Goal: Check status: Check status

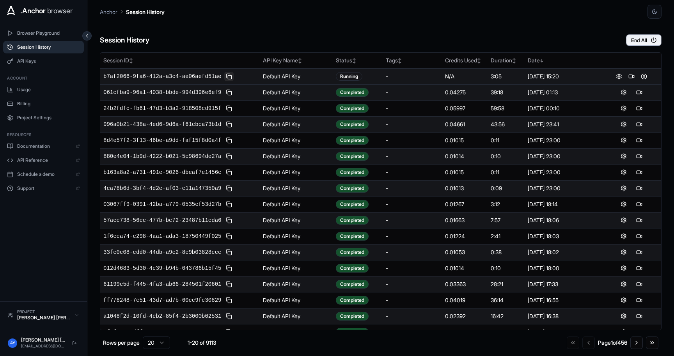
click at [229, 74] on button at bounding box center [228, 76] width 9 height 9
click at [194, 73] on span "b7af2066-9fa6-412a-a3c4-ae06aefd51ae" at bounding box center [162, 77] width 118 height 8
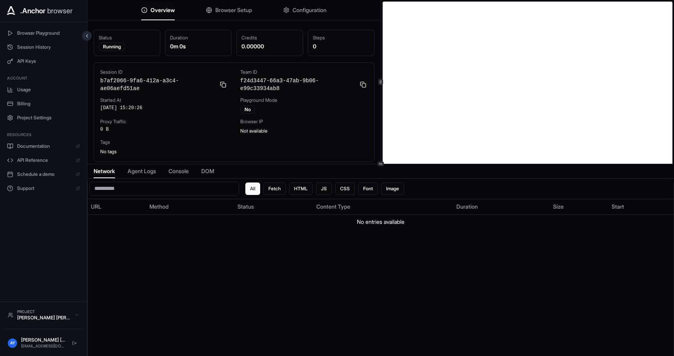
scroll to position [2, 0]
click at [226, 287] on div "All Fetch HTML JS CSS Font Image URL Method Status Content Type Duration Size S…" at bounding box center [381, 277] width 586 height 191
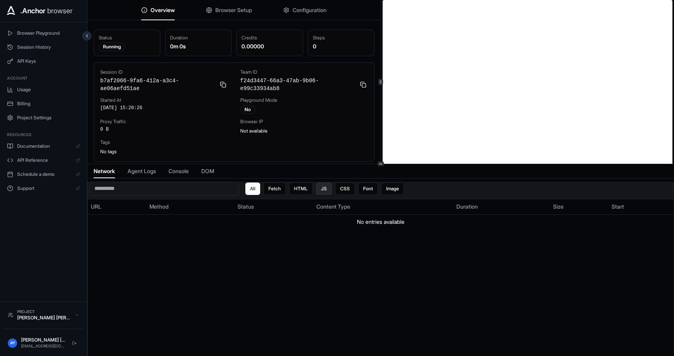
click at [319, 189] on button "JS" at bounding box center [324, 188] width 16 height 12
click at [340, 189] on button "CSS" at bounding box center [345, 188] width 20 height 12
click at [359, 192] on button "Font" at bounding box center [368, 188] width 20 height 12
click at [400, 190] on button "Image" at bounding box center [392, 188] width 23 height 12
click at [260, 187] on button "All" at bounding box center [253, 188] width 16 height 12
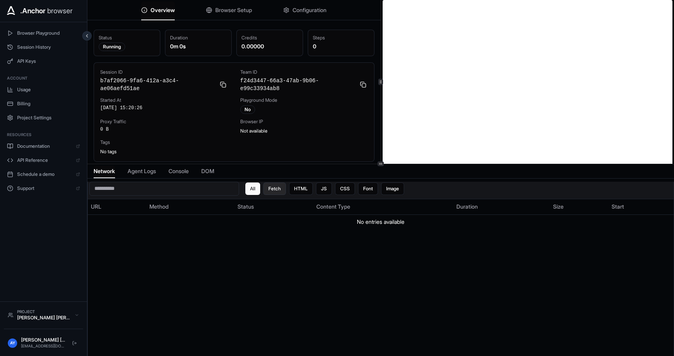
click at [282, 187] on button "Fetch" at bounding box center [274, 188] width 23 height 12
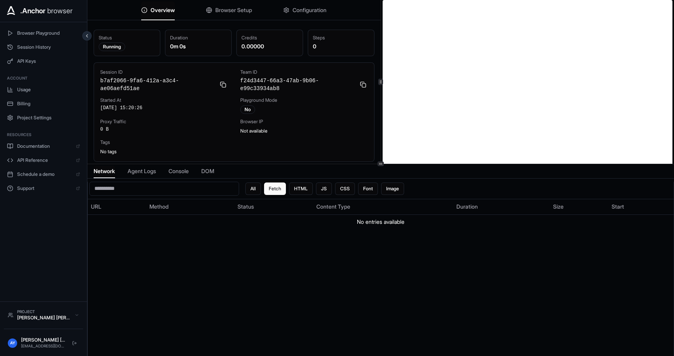
click at [140, 169] on span "Agent Logs" at bounding box center [142, 171] width 28 height 8
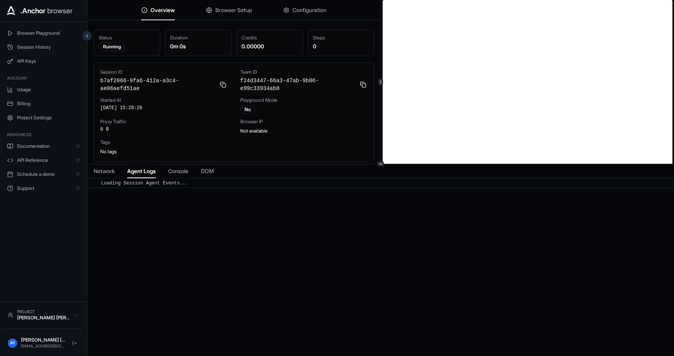
click at [183, 169] on span "Console" at bounding box center [178, 171] width 20 height 8
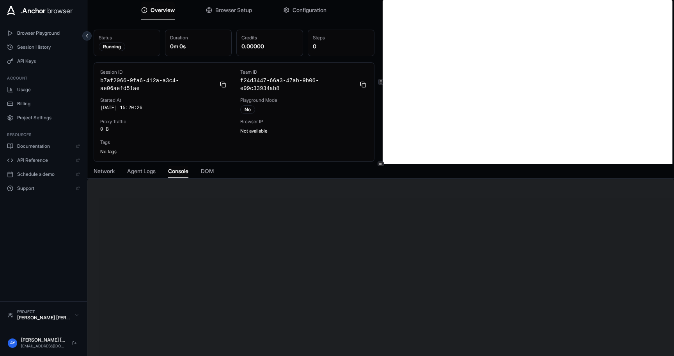
click at [222, 168] on div "Network Agent Logs Console DOM" at bounding box center [380, 171] width 586 height 14
click at [214, 170] on span "DOM" at bounding box center [207, 171] width 13 height 8
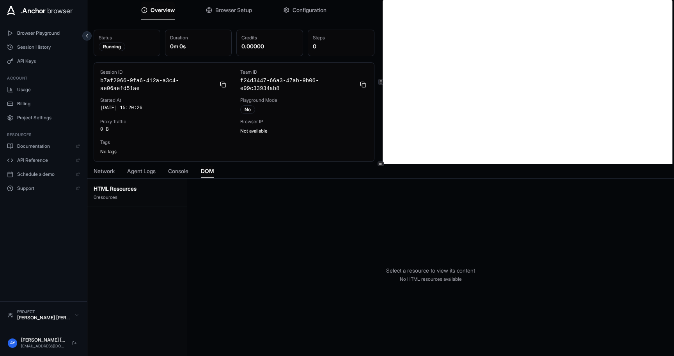
click at [254, 240] on div "Select a resource to view its content No HTML resources available" at bounding box center [430, 275] width 487 height 192
